Goal: Task Accomplishment & Management: Manage account settings

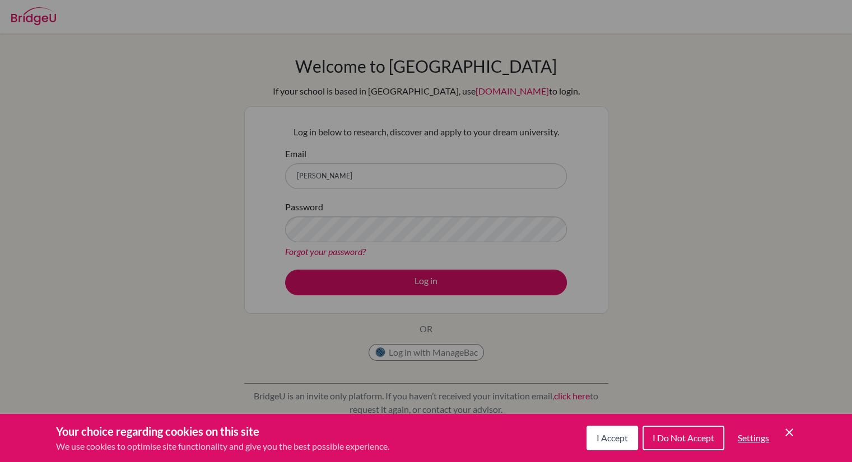
click at [606, 436] on span "I Accept" at bounding box center [611, 438] width 31 height 11
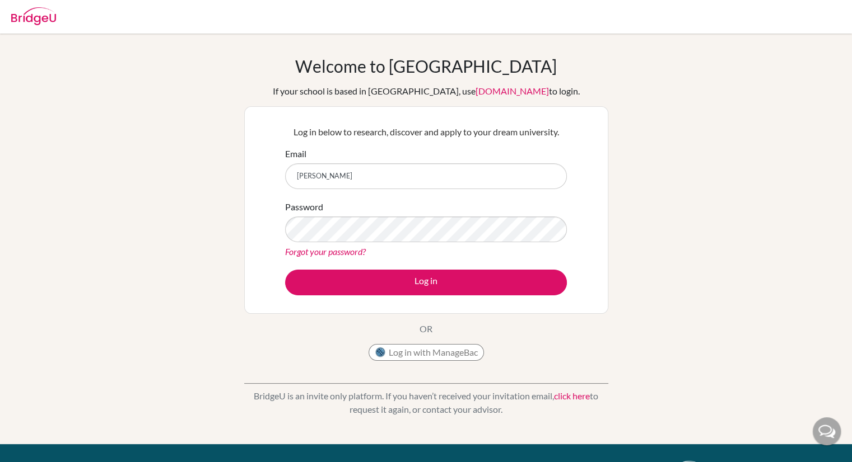
click at [302, 161] on div "Email julian" at bounding box center [426, 168] width 282 height 42
click at [295, 172] on input "julian" at bounding box center [426, 176] width 282 height 26
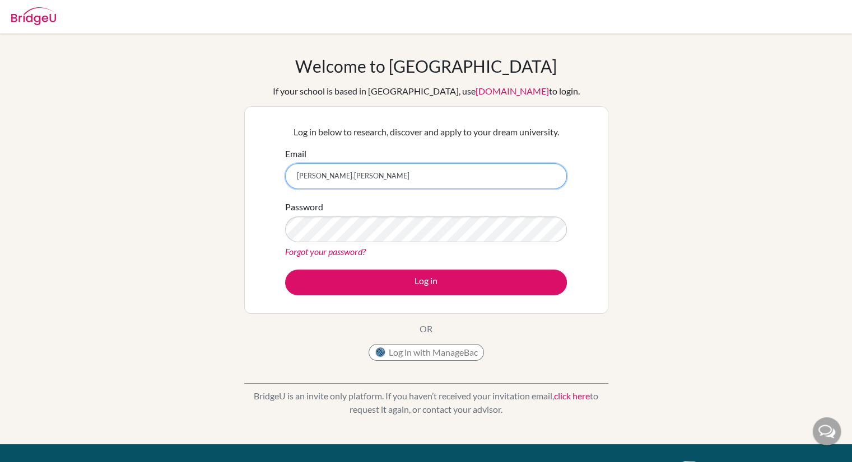
click at [340, 173] on input "juan.julian" at bounding box center [426, 176] width 282 height 26
type input "juan.julian@sisschools.org"
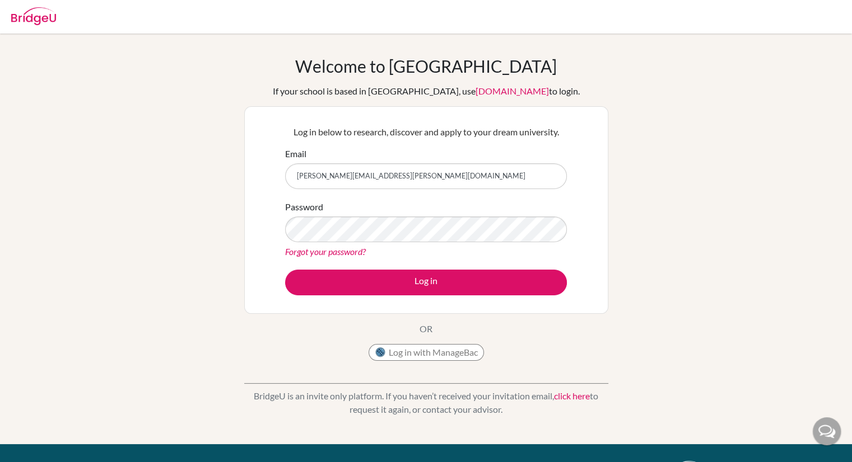
click at [249, 224] on div "Log in below to research, discover and apply to your dream university. Email ju…" at bounding box center [426, 210] width 364 height 208
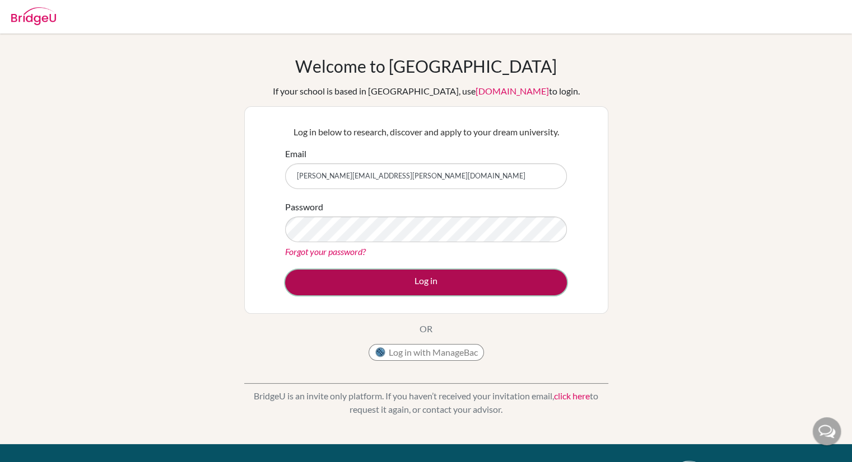
click at [408, 277] on button "Log in" at bounding box center [426, 283] width 282 height 26
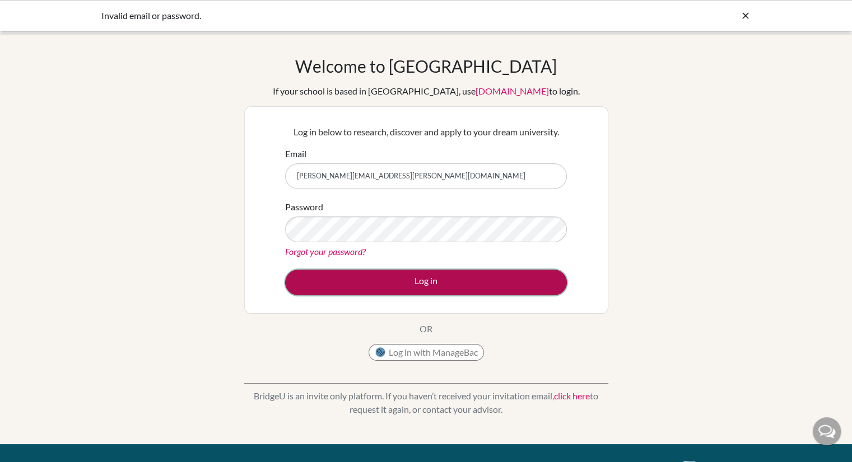
click at [451, 275] on button "Log in" at bounding box center [426, 283] width 282 height 26
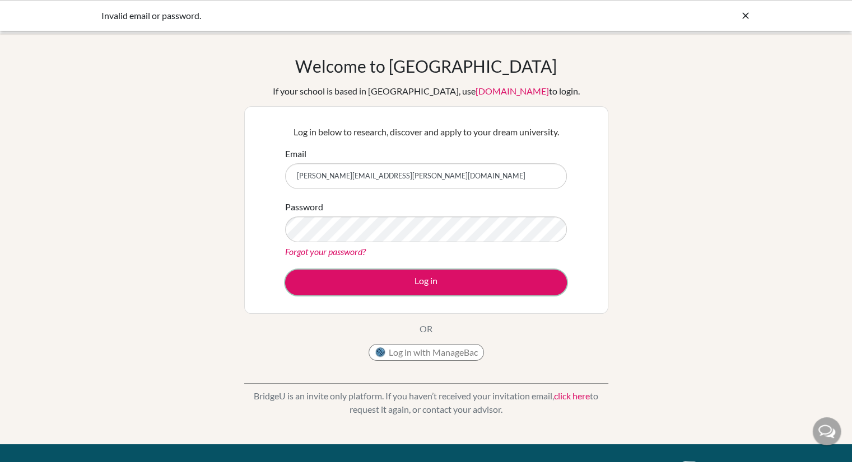
click at [451, 275] on button "Log in" at bounding box center [426, 283] width 282 height 26
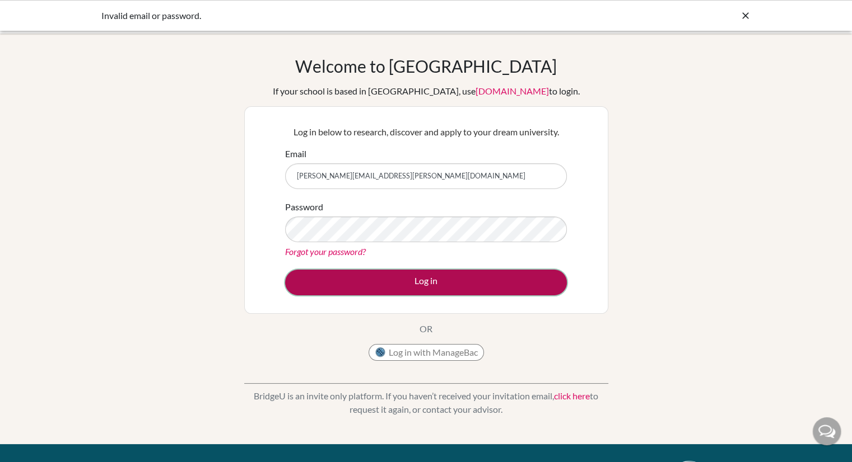
click at [453, 278] on button "Log in" at bounding box center [426, 283] width 282 height 26
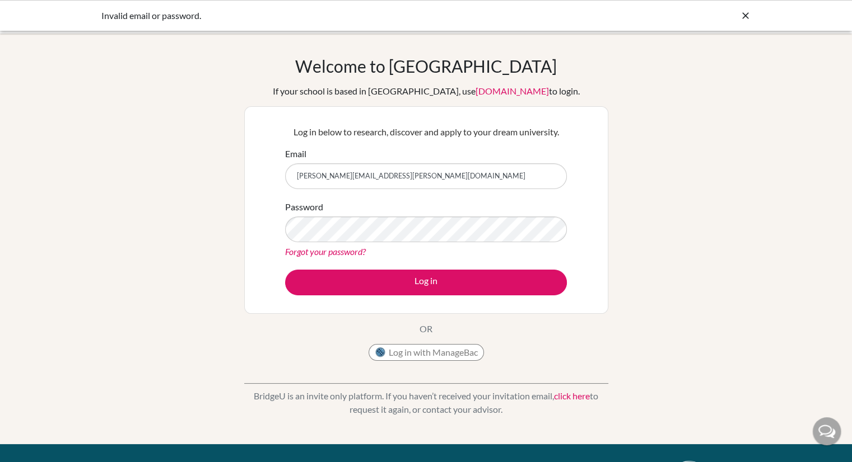
click at [480, 168] on input "[PERSON_NAME][EMAIL_ADDRESS][PERSON_NAME][DOMAIN_NAME]" at bounding box center [426, 176] width 282 height 26
click at [296, 182] on input "[PERSON_NAME][EMAIL_ADDRESS][PERSON_NAME][DOMAIN_NAME]" at bounding box center [426, 176] width 282 height 26
click at [403, 249] on div "Forgot your password?" at bounding box center [426, 251] width 282 height 13
click at [392, 174] on input "[PERSON_NAME][EMAIL_ADDRESS][PERSON_NAME][DOMAIN_NAME]" at bounding box center [426, 176] width 282 height 26
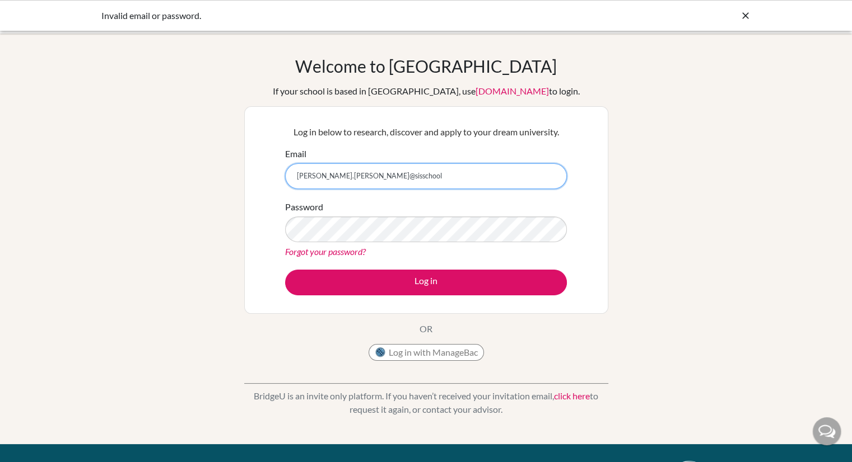
type input "[PERSON_NAME][EMAIL_ADDRESS][PERSON_NAME][DOMAIN_NAME]"
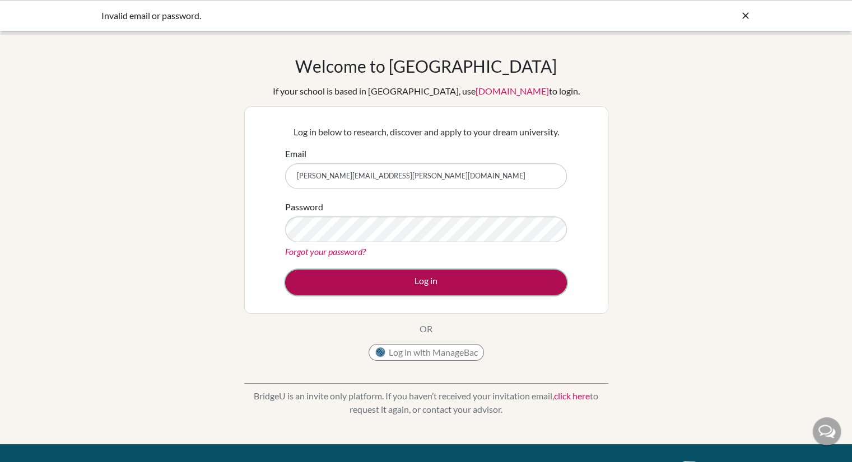
click at [425, 281] on button "Log in" at bounding box center [426, 283] width 282 height 26
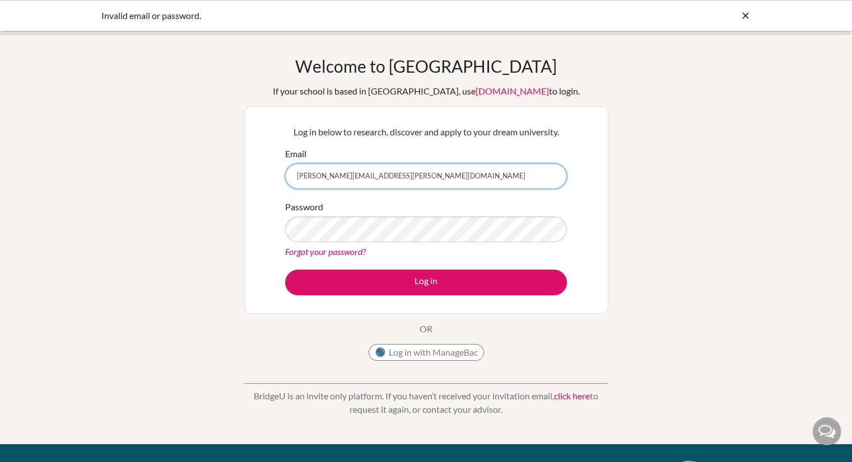
click at [356, 176] on input "juan.julian@sisschools.org" at bounding box center [426, 176] width 282 height 26
click at [335, 250] on link "Forgot your password?" at bounding box center [325, 251] width 81 height 11
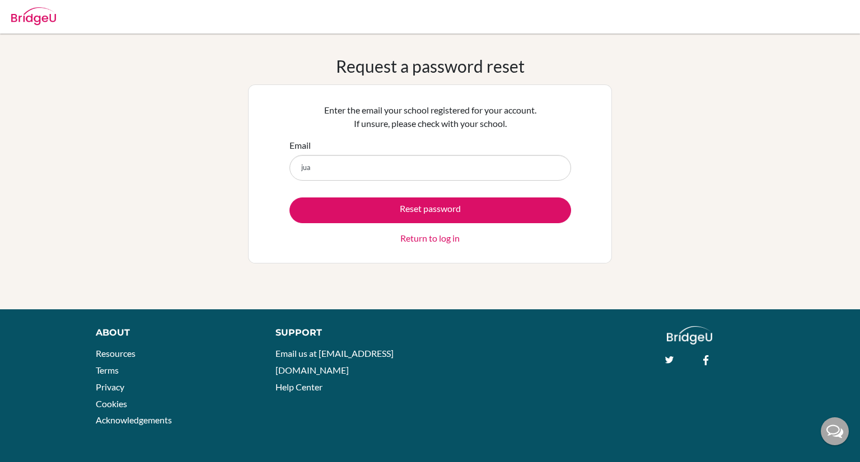
type input "juan.julian@sisschools.org"
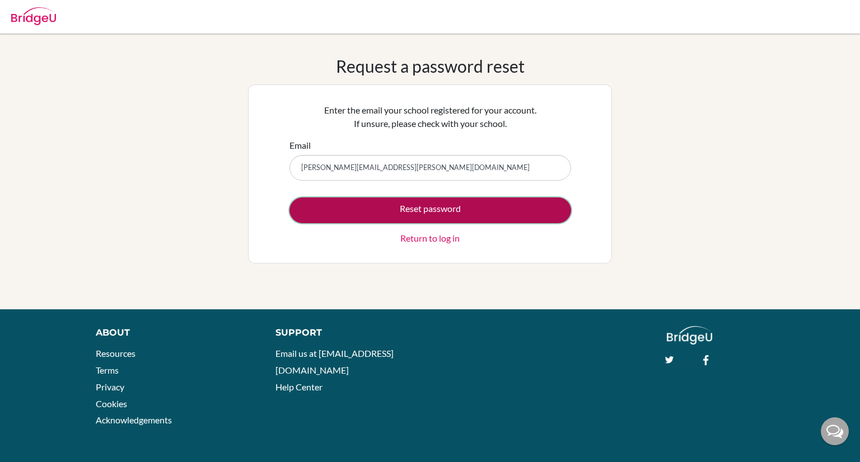
click at [386, 215] on button "Reset password" at bounding box center [430, 211] width 282 height 26
